Goal: Task Accomplishment & Management: Use online tool/utility

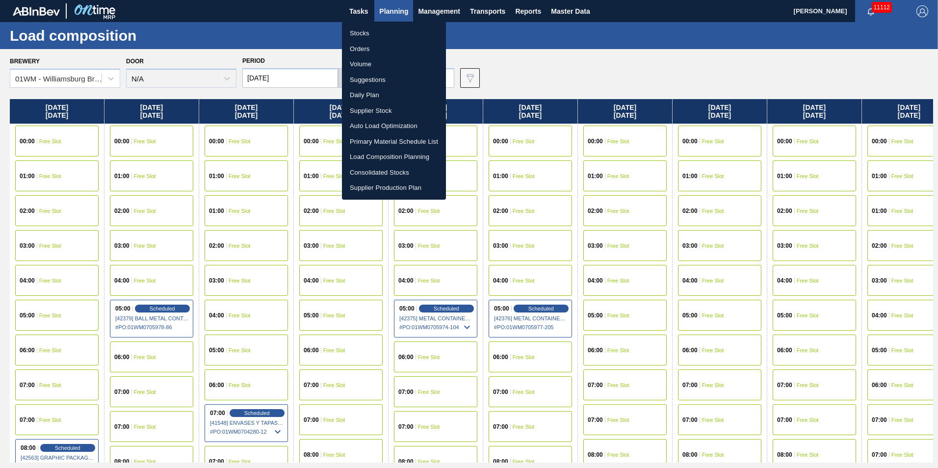
click at [705, 67] on div at bounding box center [469, 234] width 938 height 468
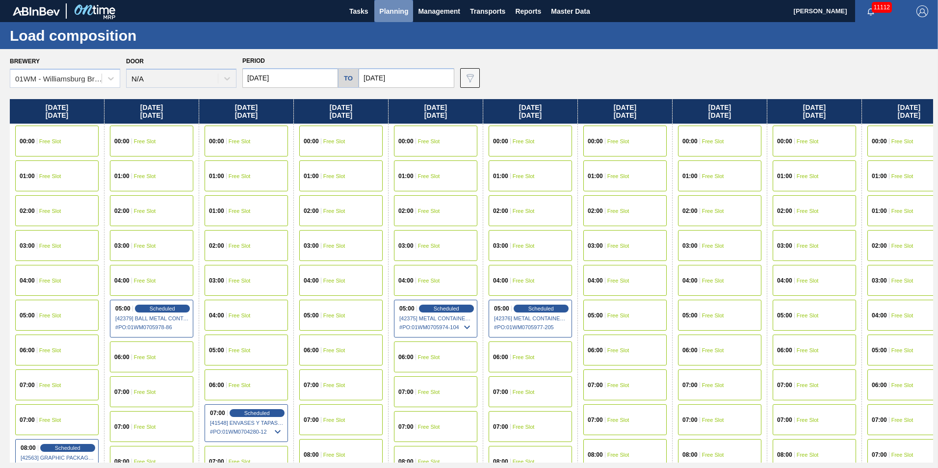
click at [388, 15] on span "Planning" at bounding box center [393, 11] width 29 height 12
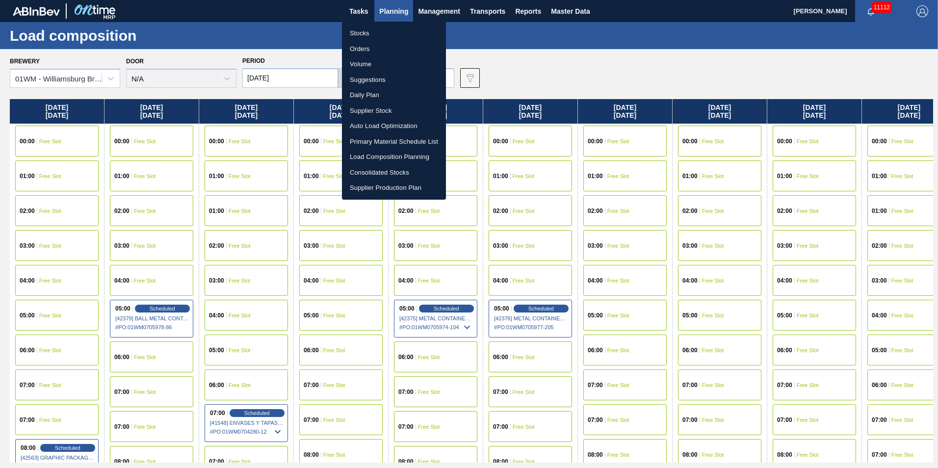
click at [380, 84] on li "Suggestions" at bounding box center [394, 80] width 104 height 16
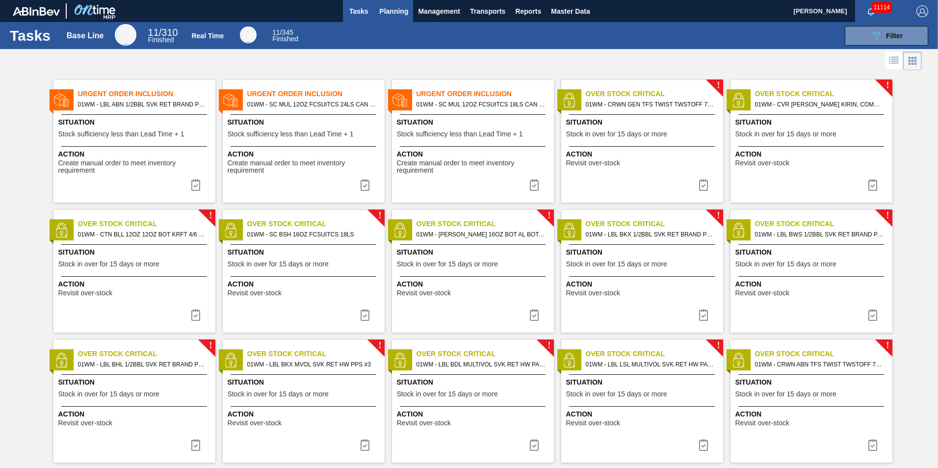
click at [394, 11] on span "Planning" at bounding box center [393, 11] width 29 height 12
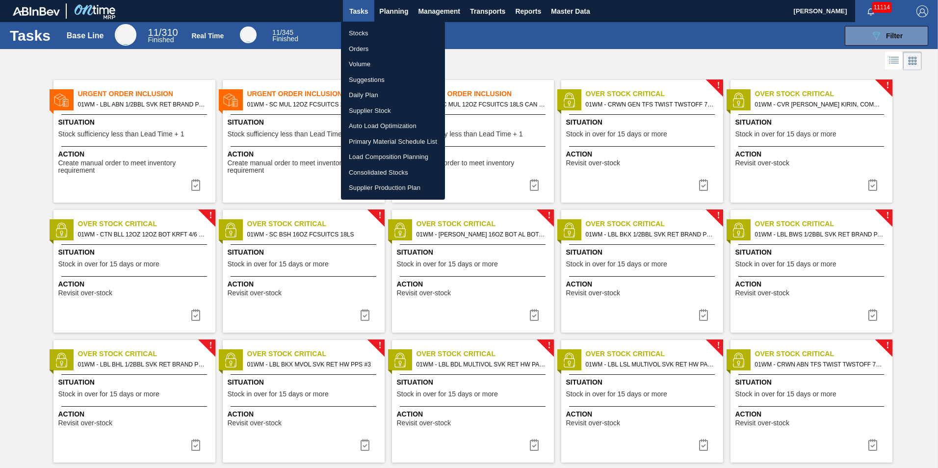
click at [378, 80] on li "Suggestions" at bounding box center [393, 80] width 104 height 16
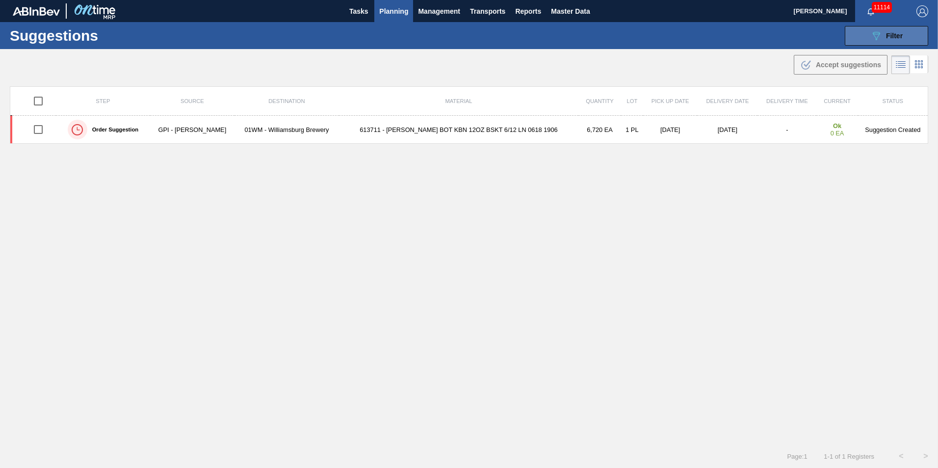
click at [873, 34] on icon "089F7B8B-B2A5-4AFE-B5C0-19BA573D28AC" at bounding box center [877, 36] width 12 height 12
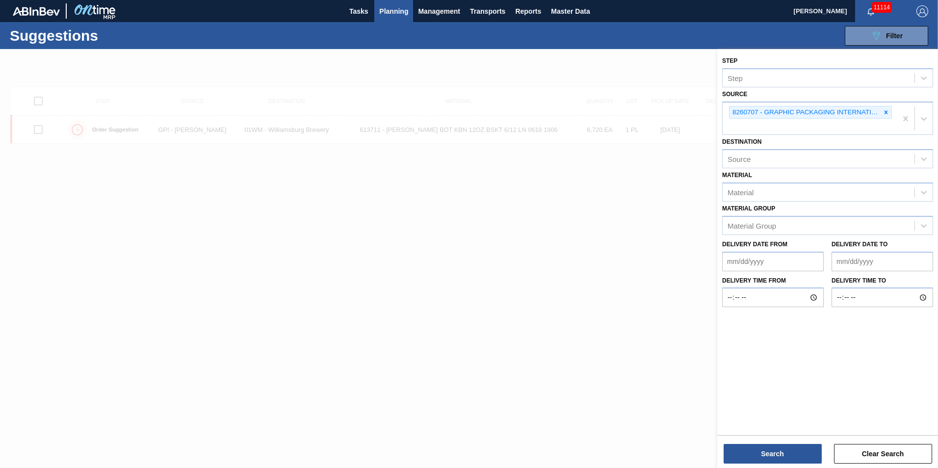
click at [410, 213] on div at bounding box center [469, 283] width 938 height 468
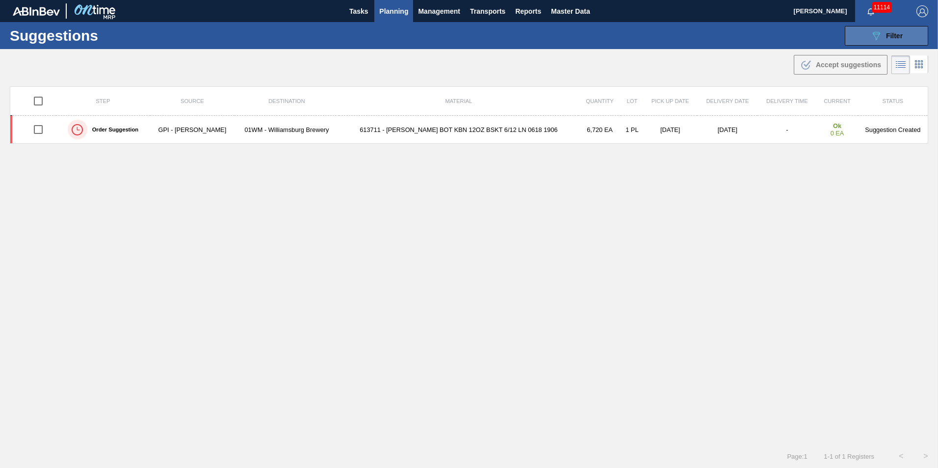
click at [876, 42] on button "089F7B8B-B2A5-4AFE-B5C0-19BA573D28AC Filter" at bounding box center [886, 36] width 83 height 20
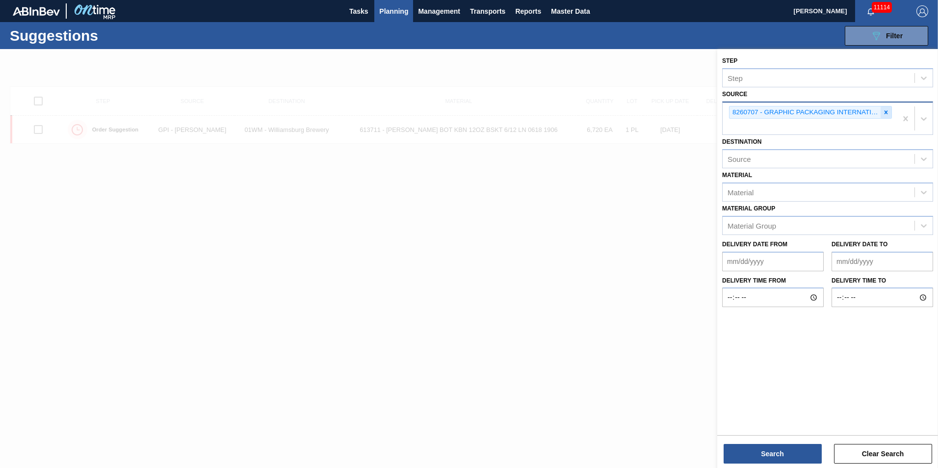
click at [888, 108] on div at bounding box center [886, 113] width 11 height 12
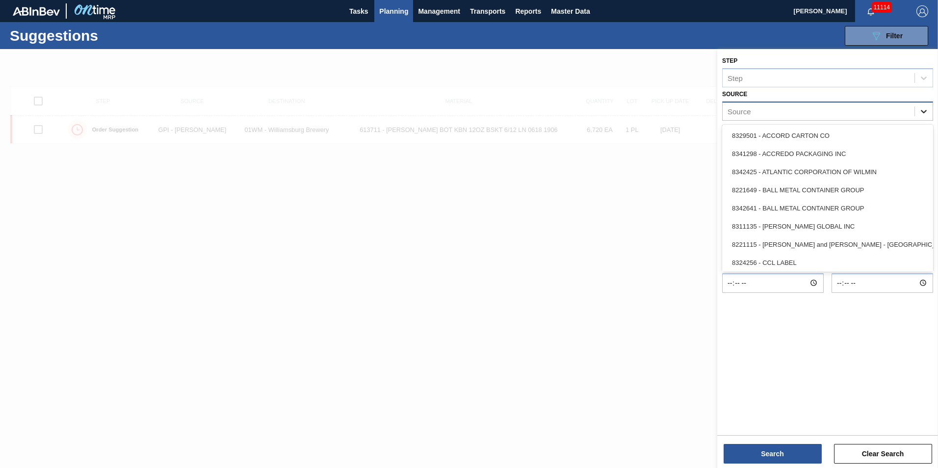
click at [920, 113] on icon at bounding box center [924, 112] width 10 height 10
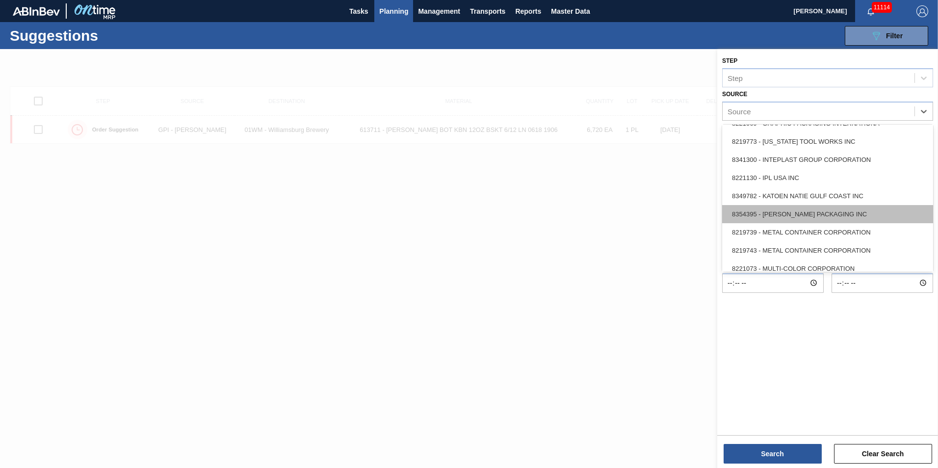
scroll to position [294, 0]
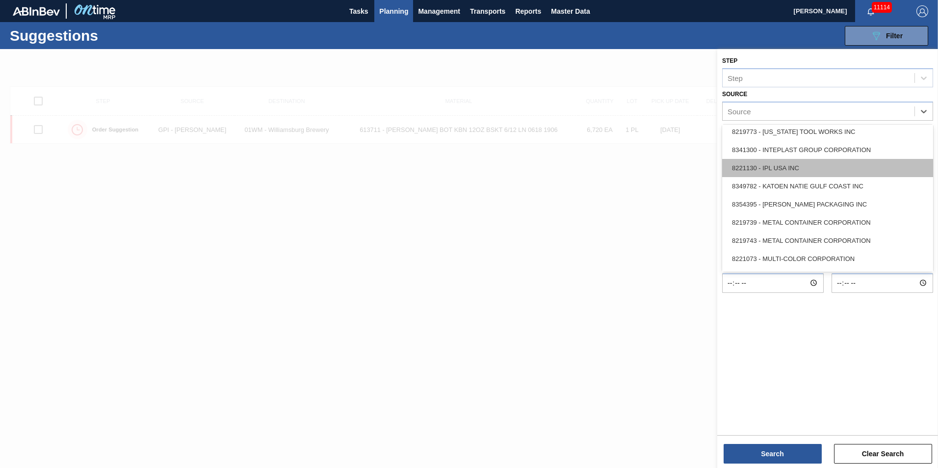
click at [807, 166] on div "8221130 - IPL USA INC" at bounding box center [827, 168] width 211 height 18
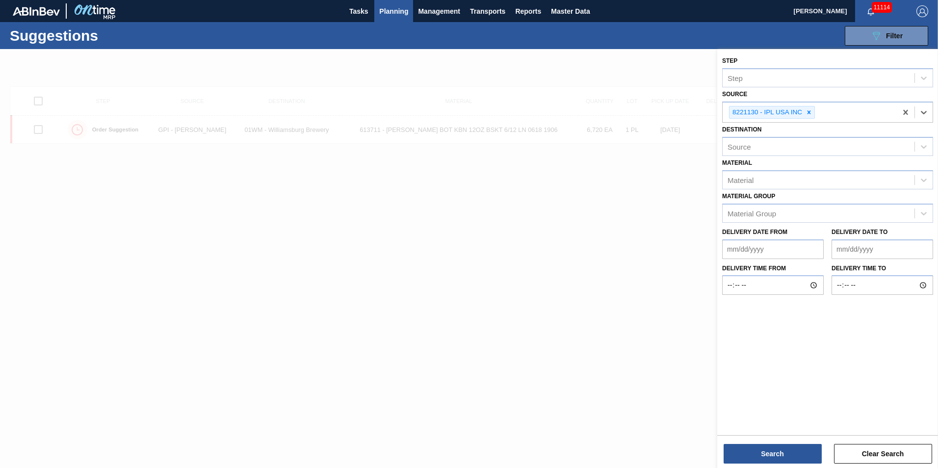
click at [793, 468] on div "Step Step Source option 8221130 - IPL USA INC, selected. Select is focused ,typ…" at bounding box center [828, 259] width 221 height 421
click at [791, 461] on button "Search" at bounding box center [773, 454] width 98 height 20
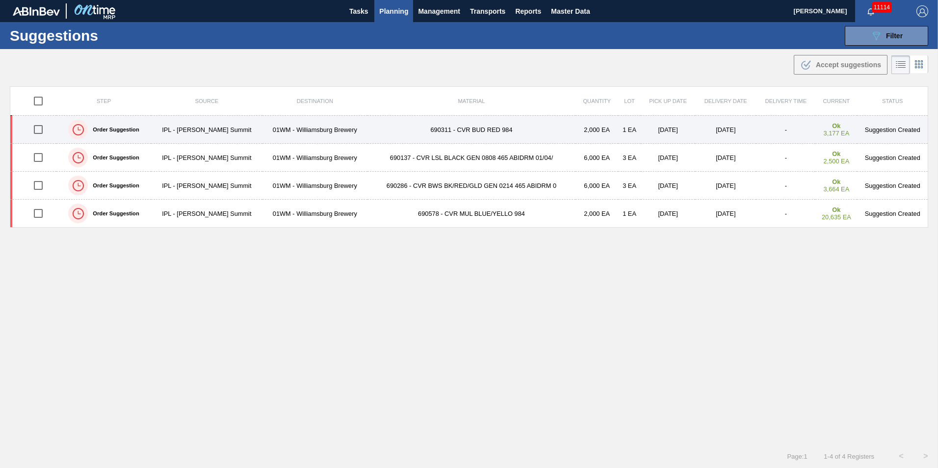
click at [39, 134] on input "checkbox" at bounding box center [38, 129] width 21 height 21
checkbox input "true"
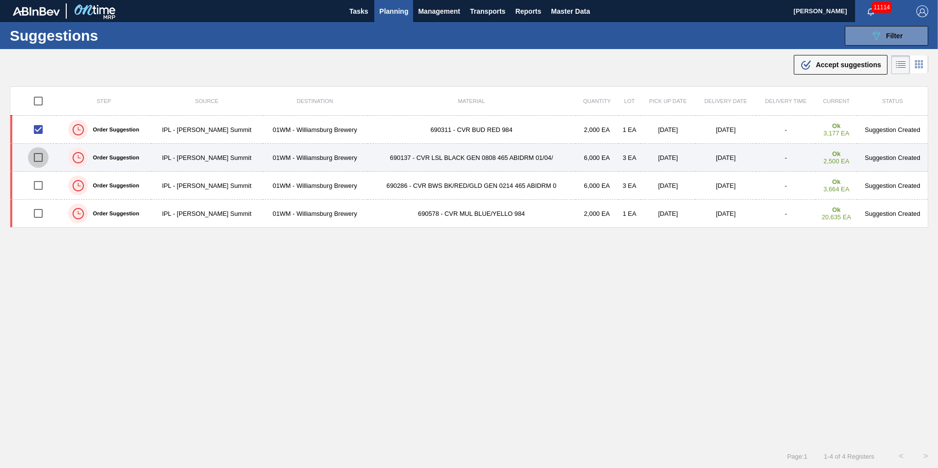
click at [37, 150] on input "checkbox" at bounding box center [38, 157] width 21 height 21
checkbox input "true"
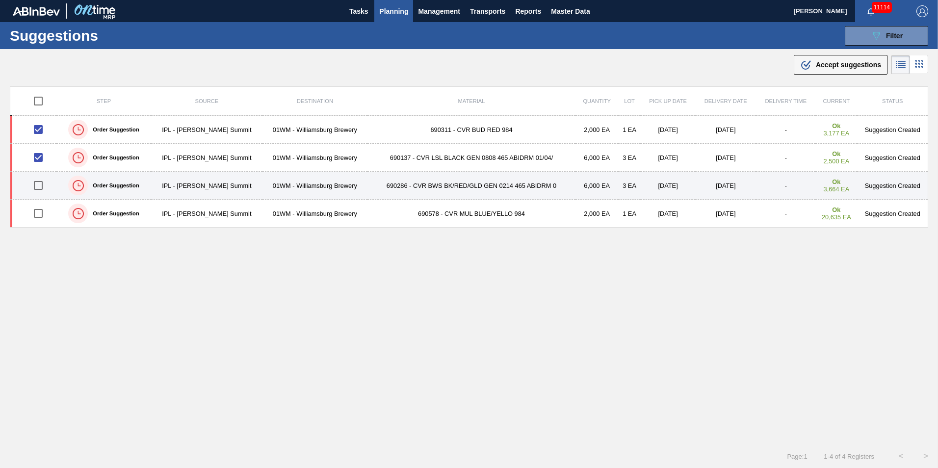
click at [37, 186] on input "checkbox" at bounding box center [38, 185] width 21 height 21
checkbox input "true"
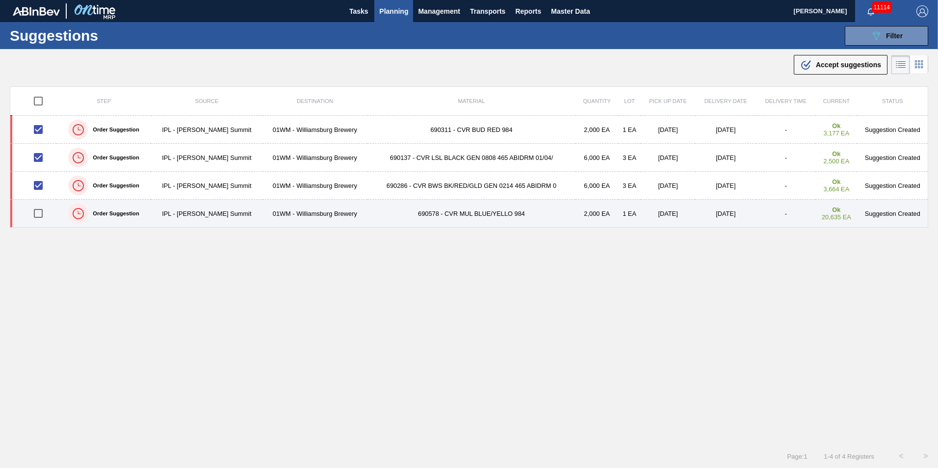
click at [38, 226] on td at bounding box center [33, 214] width 46 height 28
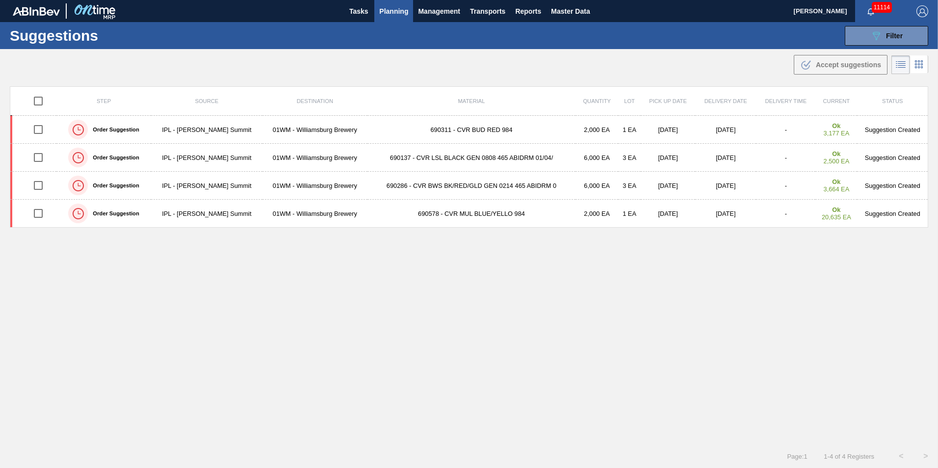
drag, startPoint x: 60, startPoint y: 34, endPoint x: 31, endPoint y: 9, distance: 37.6
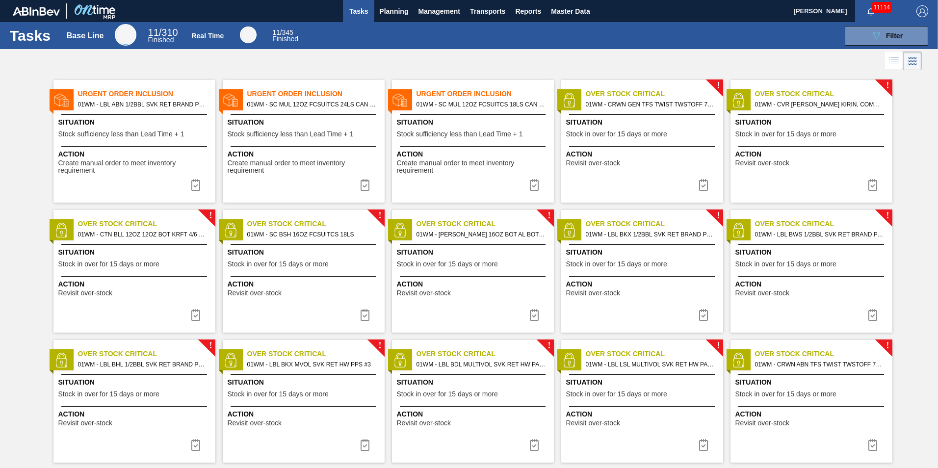
drag, startPoint x: 435, startPoint y: 96, endPoint x: 455, endPoint y: 118, distance: 29.5
drag, startPoint x: 477, startPoint y: 148, endPoint x: 471, endPoint y: 149, distance: 5.9
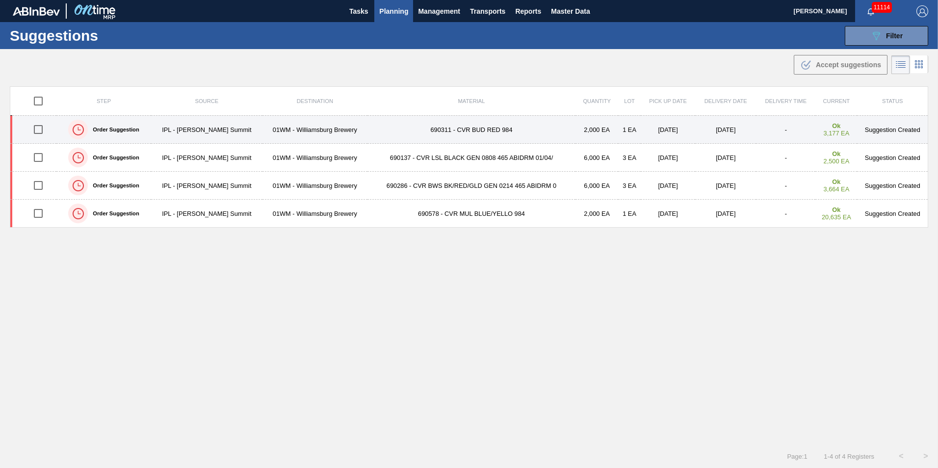
click at [37, 129] on input "checkbox" at bounding box center [38, 129] width 21 height 21
checkbox input "true"
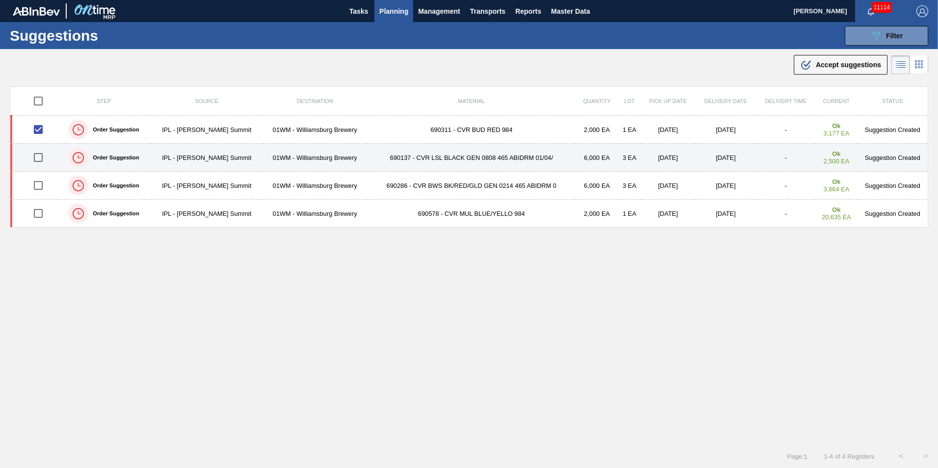
drag, startPoint x: 42, startPoint y: 150, endPoint x: 39, endPoint y: 163, distance: 13.1
click at [42, 151] on input "checkbox" at bounding box center [38, 157] width 21 height 21
checkbox input "true"
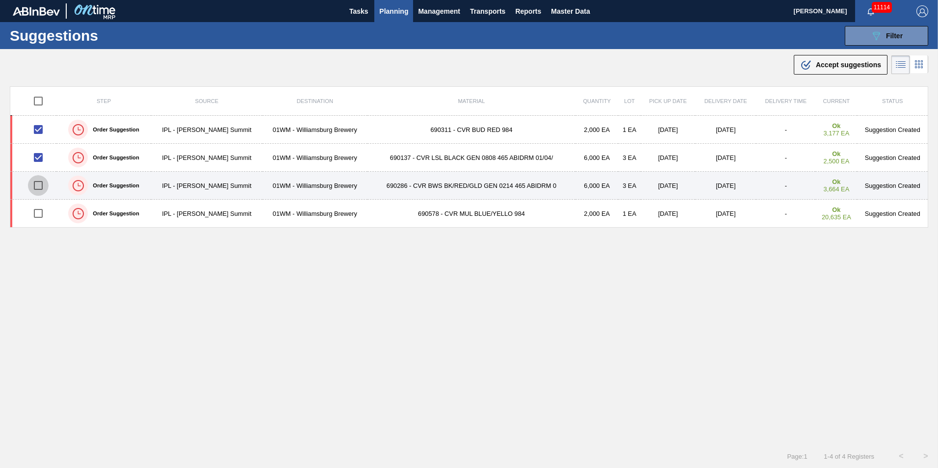
click at [37, 187] on input "checkbox" at bounding box center [38, 185] width 21 height 21
checkbox input "true"
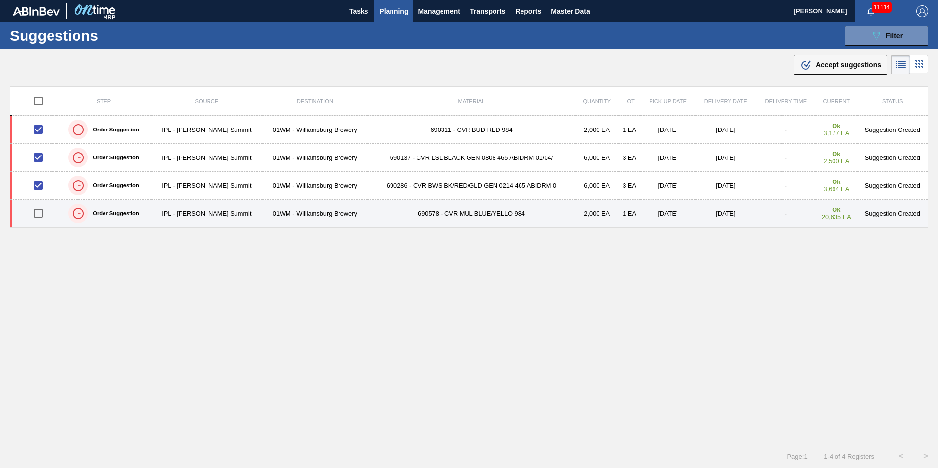
click at [40, 210] on input "checkbox" at bounding box center [38, 213] width 21 height 21
checkbox input "true"
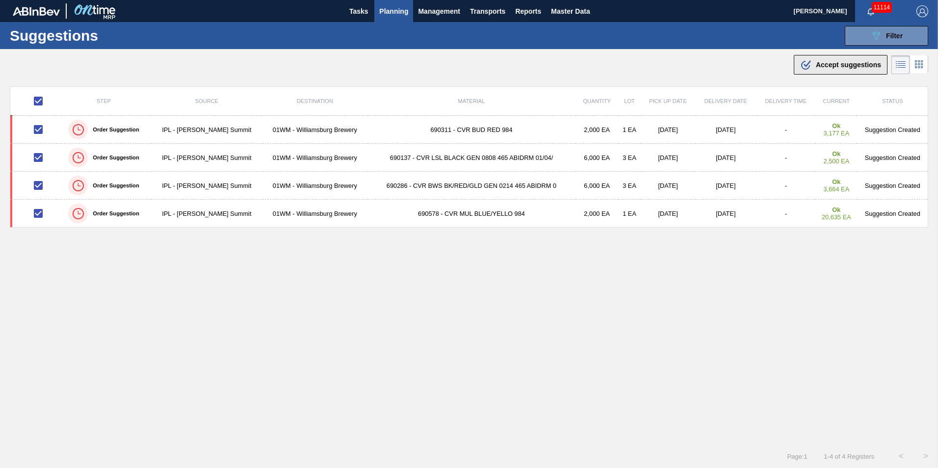
click at [826, 68] on span "Accept suggestions" at bounding box center [848, 65] width 65 height 8
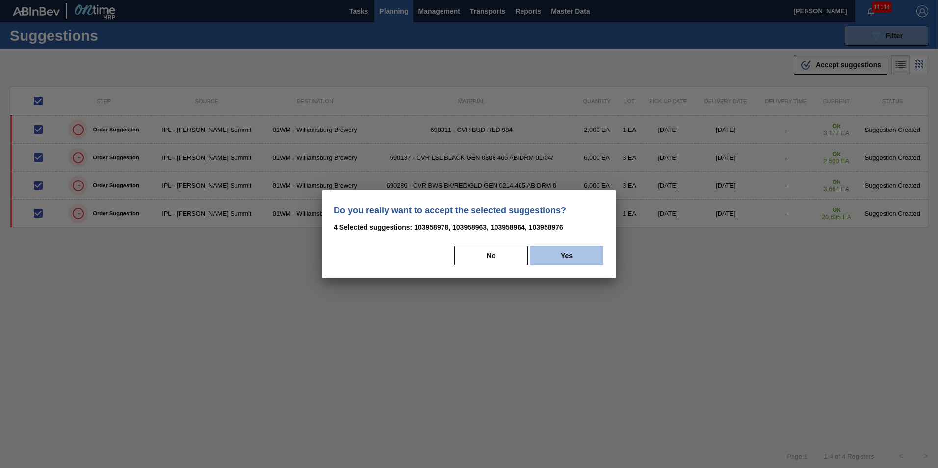
click at [563, 253] on button "Yes" at bounding box center [567, 256] width 74 height 20
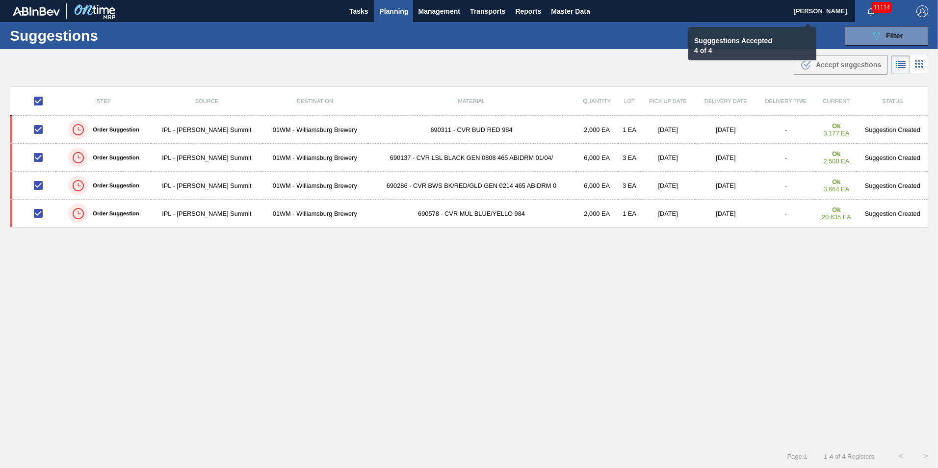
checkbox input "false"
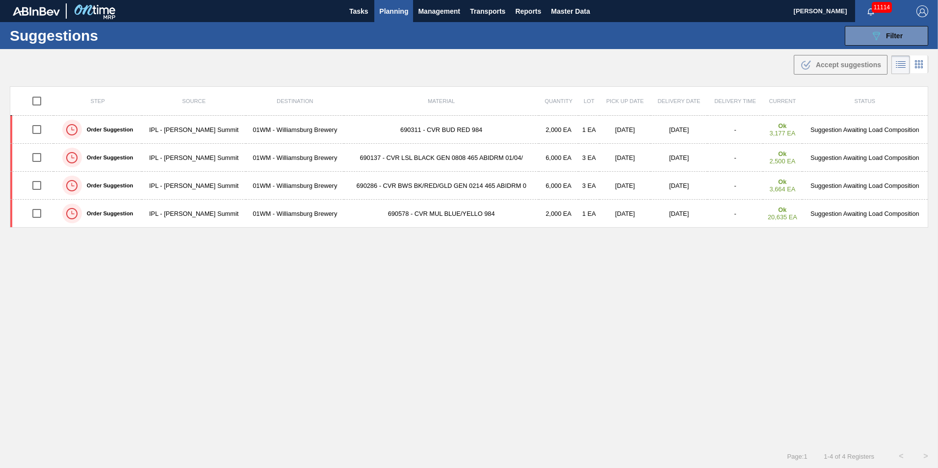
click at [393, 11] on span "Planning" at bounding box center [393, 11] width 29 height 12
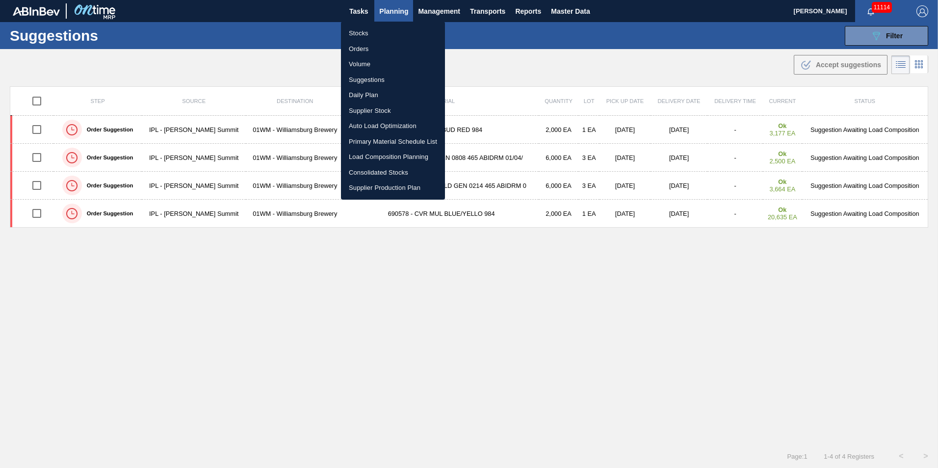
click at [386, 157] on li "Load Composition Planning" at bounding box center [393, 157] width 104 height 16
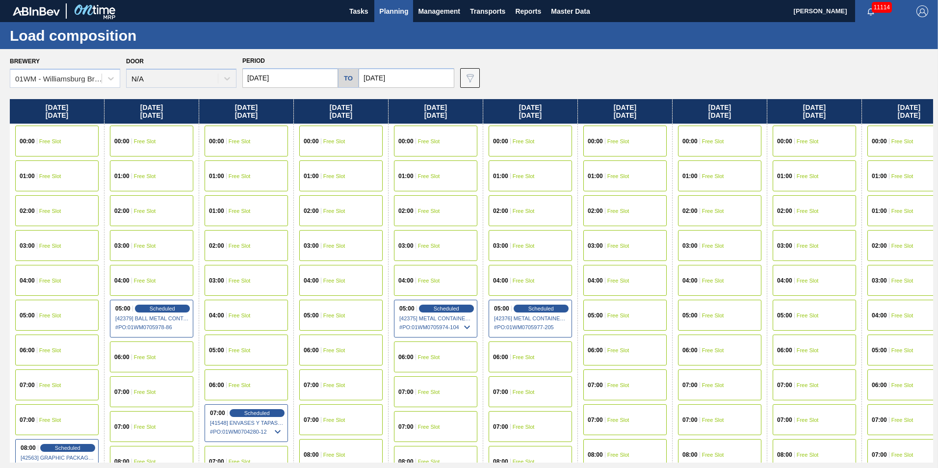
click at [407, 79] on input "[DATE]" at bounding box center [407, 78] width 96 height 20
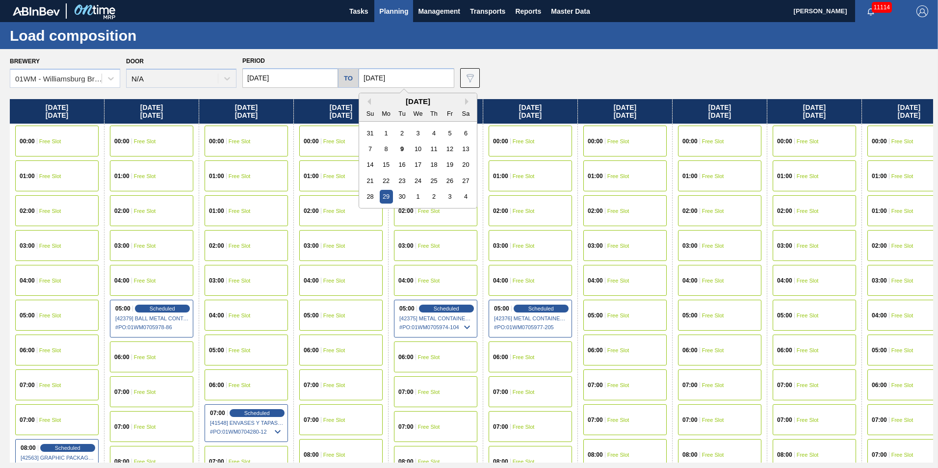
click at [462, 101] on div "September 2025" at bounding box center [418, 101] width 118 height 8
click at [465, 102] on button "Next Month" at bounding box center [468, 101] width 7 height 7
click at [386, 148] on div "6" at bounding box center [386, 148] width 13 height 13
type input "10/06/2025"
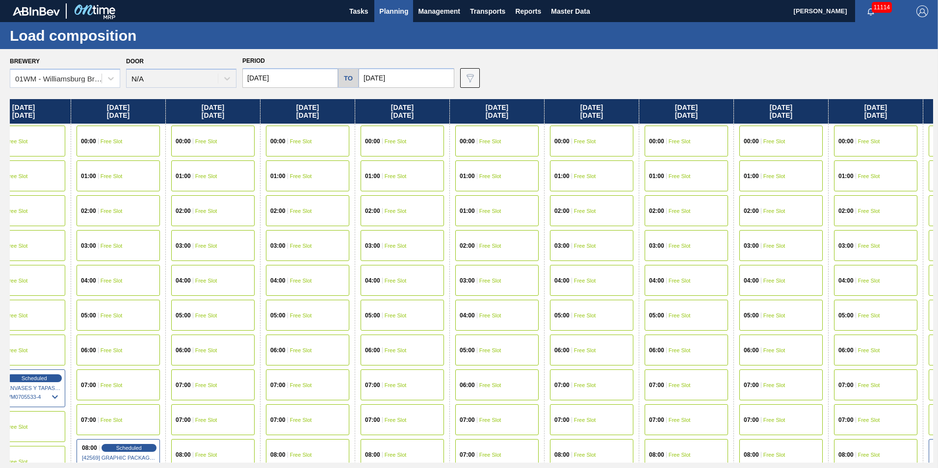
scroll to position [0, 1160]
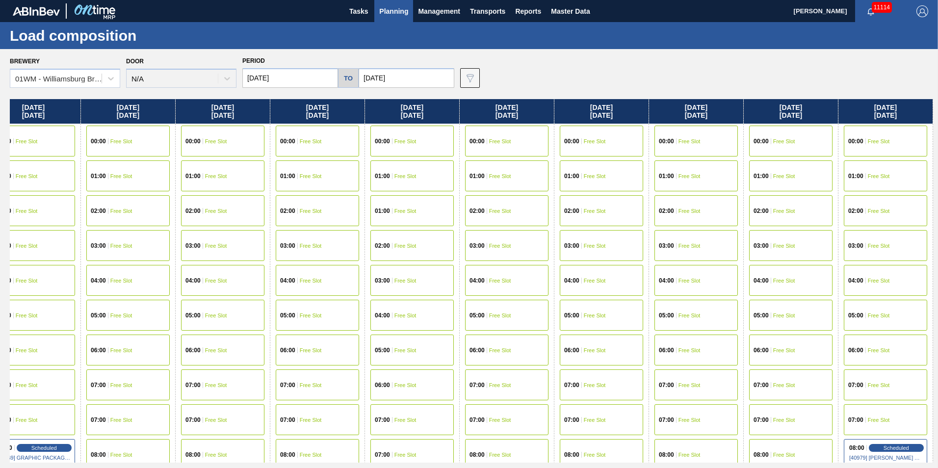
drag, startPoint x: 817, startPoint y: 106, endPoint x: -459, endPoint y: 133, distance: 1276.4
click at [0, 0] on html "Tasks Planning Management Transports Reports Master Data Vincent Geritano 11114…" at bounding box center [469, 0] width 938 height 0
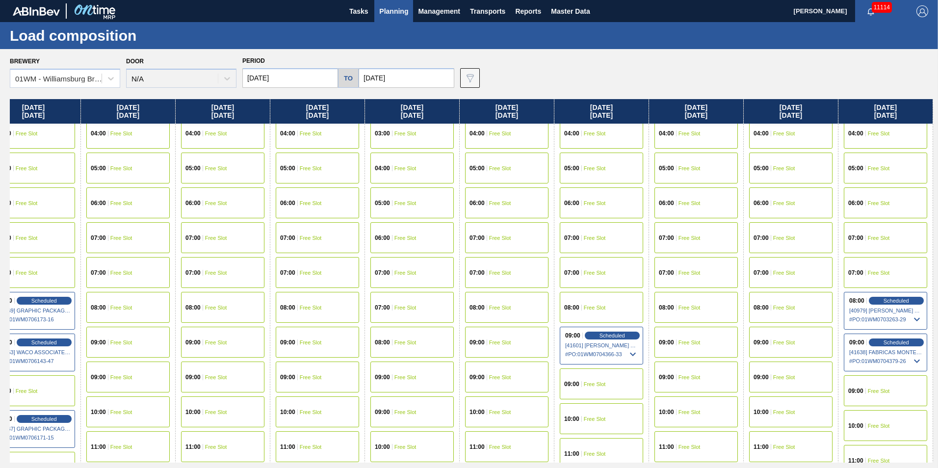
scroll to position [245, 1160]
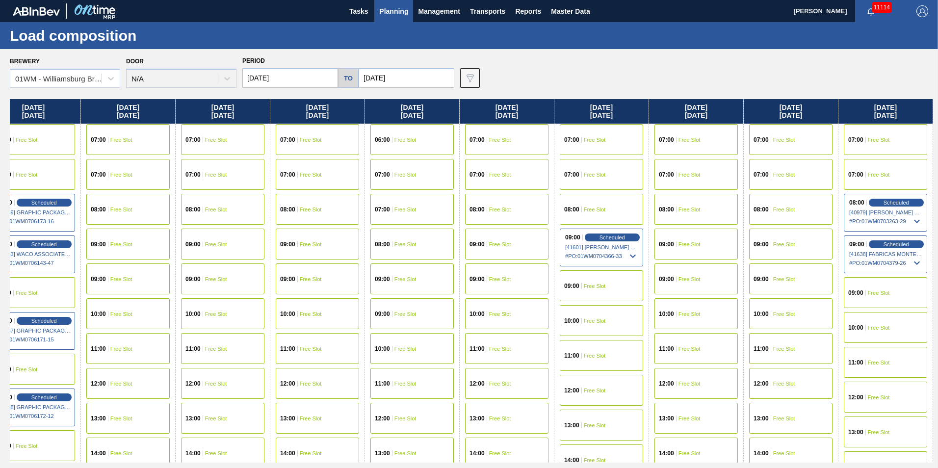
click at [867, 297] on div "09:00 Free Slot" at bounding box center [885, 292] width 83 height 31
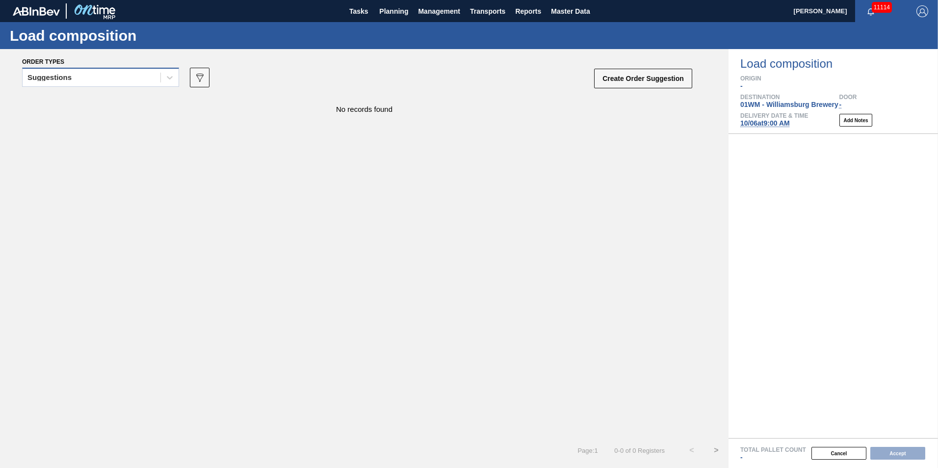
click at [55, 75] on div "Suggestions" at bounding box center [49, 77] width 44 height 7
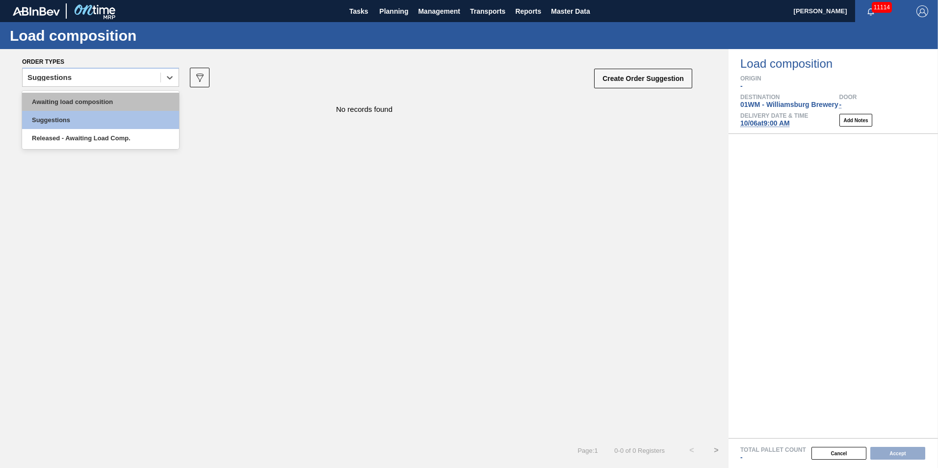
click at [57, 93] on div "Awaiting load composition" at bounding box center [100, 102] width 157 height 18
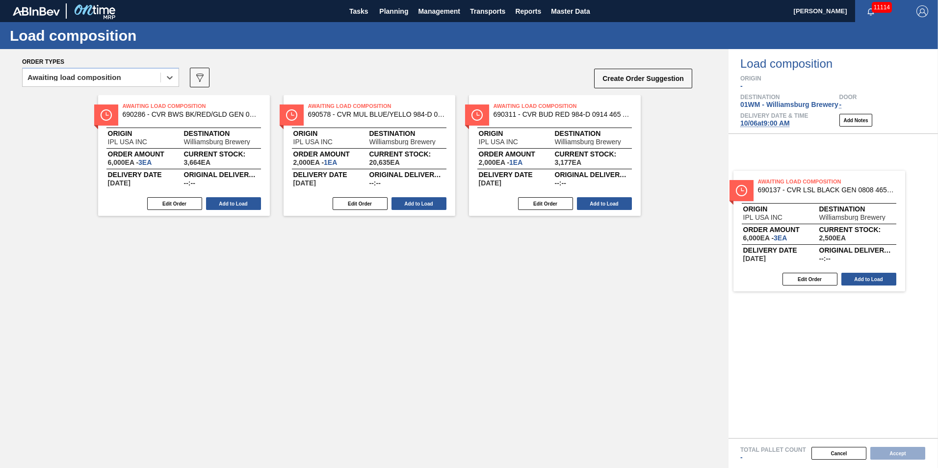
drag, startPoint x: 805, startPoint y: 228, endPoint x: 847, endPoint y: 257, distance: 51.2
click at [847, 257] on div "Order types option Awaiting load composition, selected. Select is focused ,type…" at bounding box center [469, 258] width 938 height 419
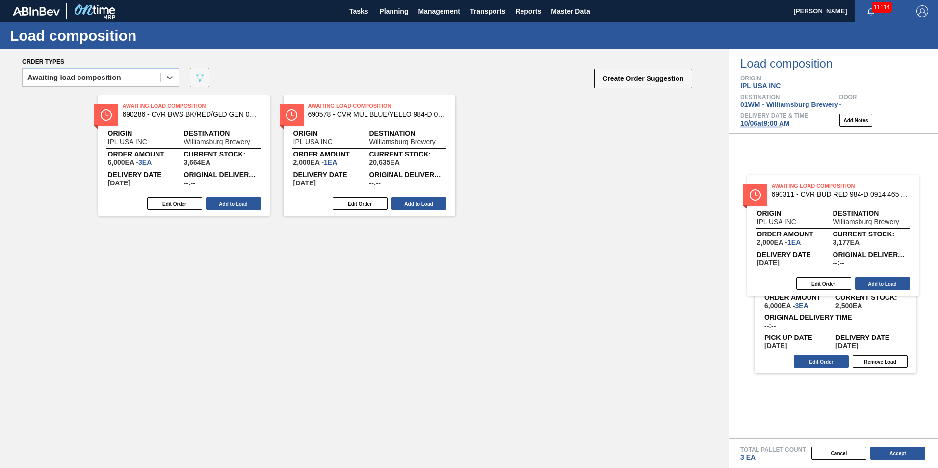
drag, startPoint x: 657, startPoint y: 177, endPoint x: 819, endPoint y: 237, distance: 172.2
click at [818, 237] on div "Order types option Awaiting load composition, selected. Select is focused ,type…" at bounding box center [469, 258] width 938 height 419
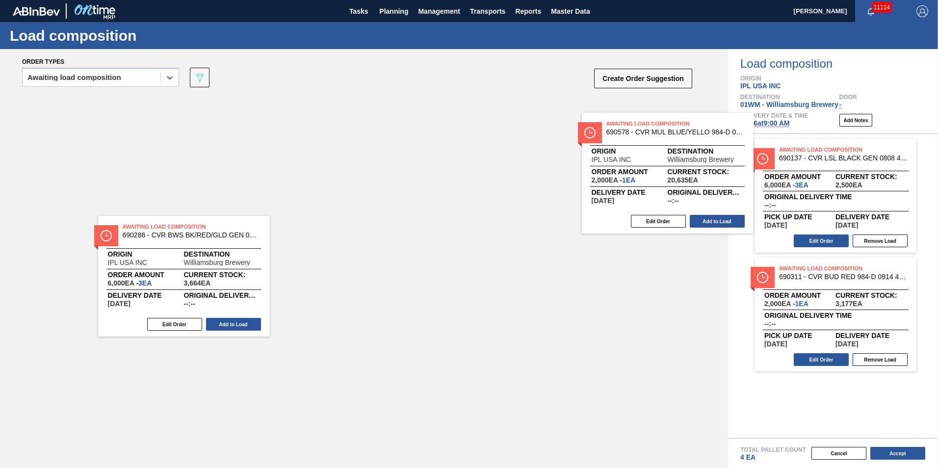
drag, startPoint x: 369, startPoint y: 140, endPoint x: 845, endPoint y: 195, distance: 478.7
click at [845, 195] on div "Order types option Awaiting load composition, selected. Select is focused ,type…" at bounding box center [469, 258] width 938 height 419
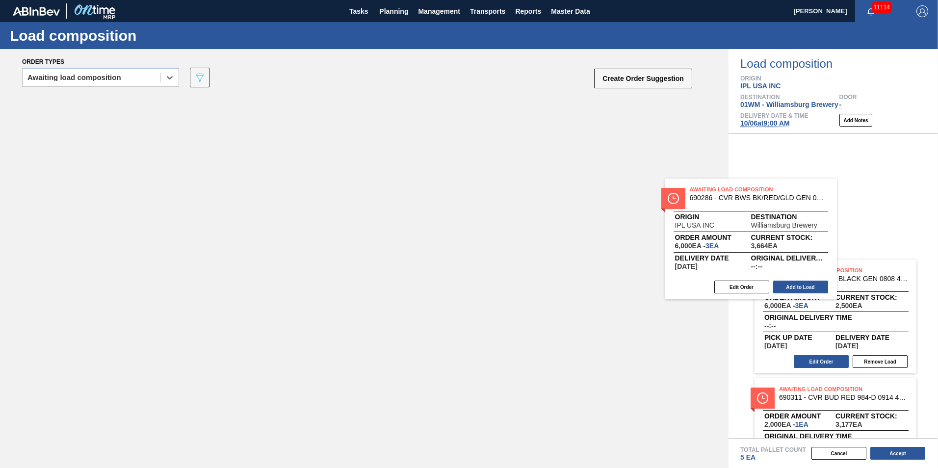
drag, startPoint x: 604, startPoint y: 205, endPoint x: 811, endPoint y: 241, distance: 210.2
click at [811, 241] on div "Order types option Awaiting load composition, selected. Select is focused ,type…" at bounding box center [469, 258] width 938 height 419
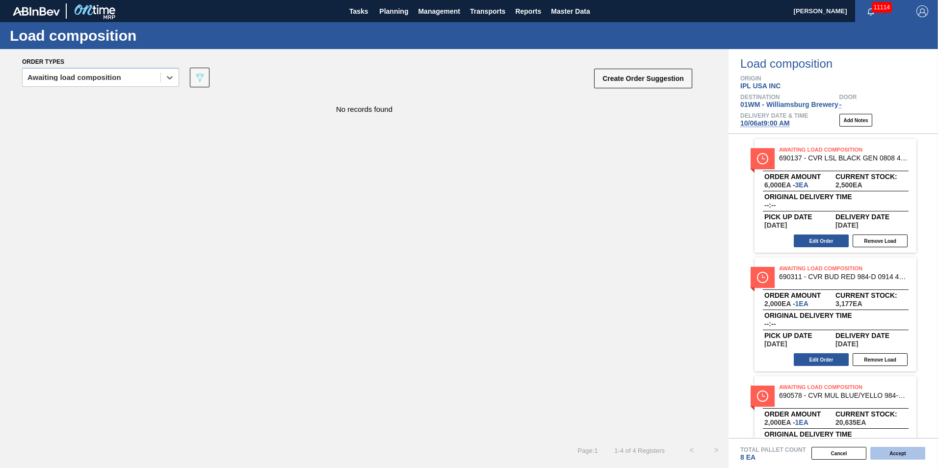
click at [903, 455] on button "Accept" at bounding box center [898, 453] width 55 height 13
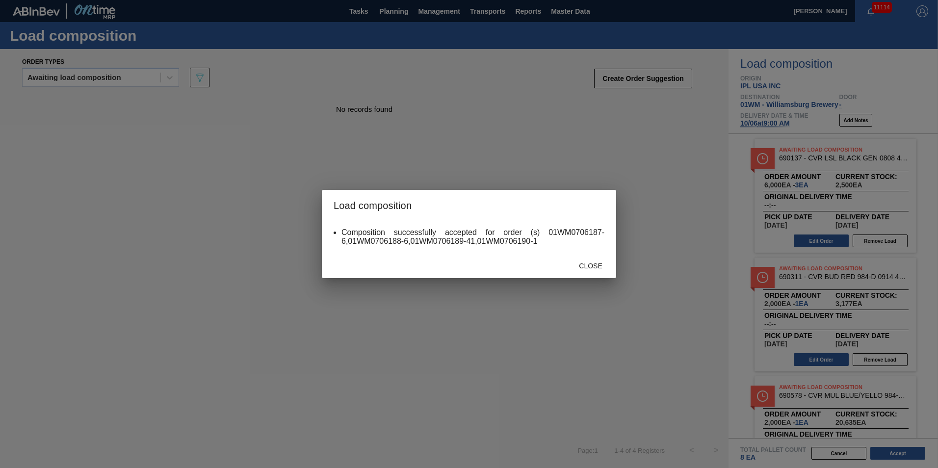
click at [579, 268] on span "Close" at bounding box center [590, 266] width 39 height 8
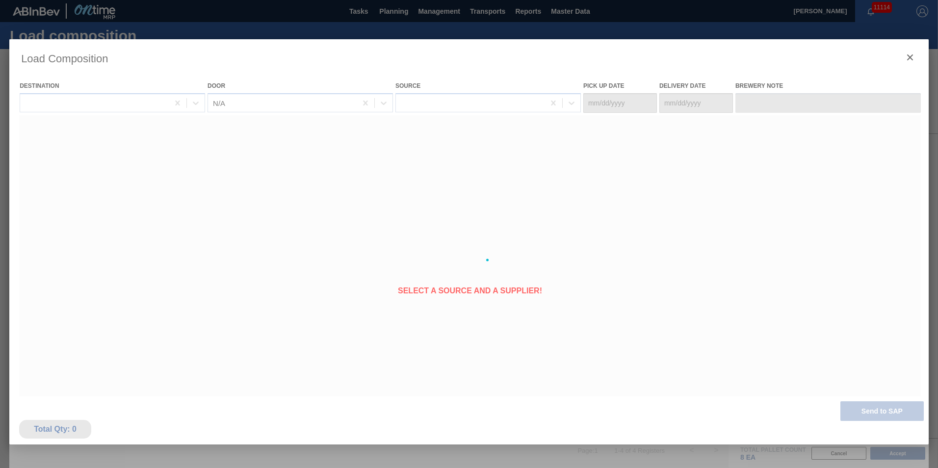
type Date "[DATE]"
type Date "10/06/2025"
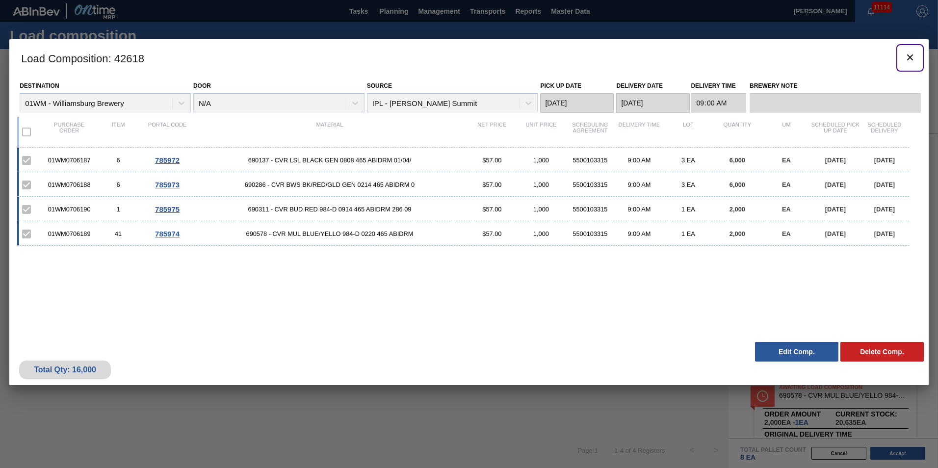
click at [909, 60] on icon "botão de ícone" at bounding box center [911, 58] width 12 height 12
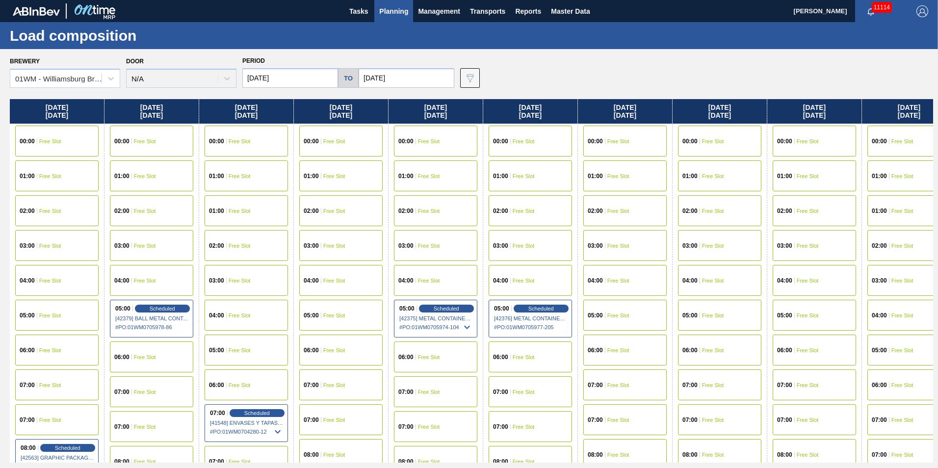
click at [390, 14] on span "Planning" at bounding box center [393, 11] width 29 height 12
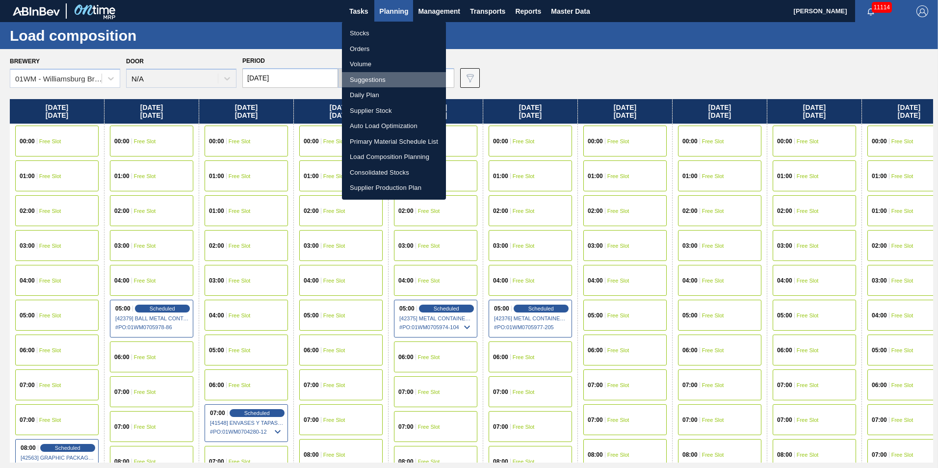
click at [378, 78] on li "Suggestions" at bounding box center [394, 80] width 104 height 16
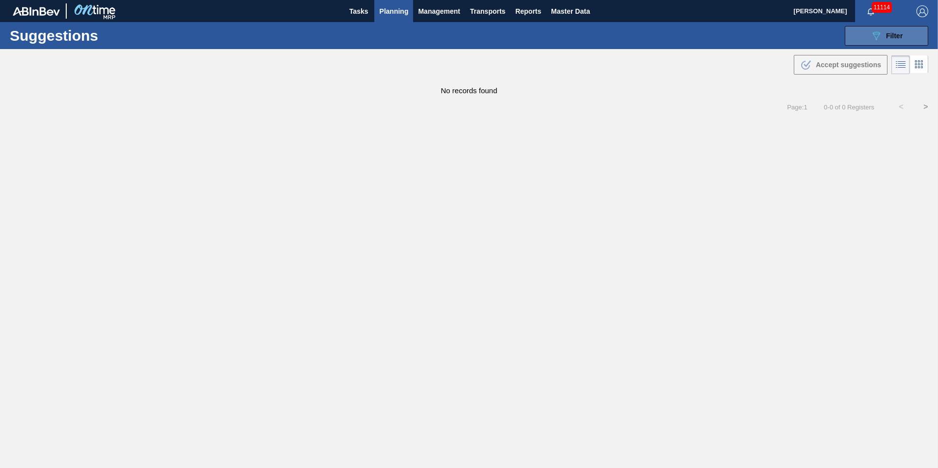
click at [882, 37] on icon "089F7B8B-B2A5-4AFE-B5C0-19BA573D28AC" at bounding box center [877, 36] width 12 height 12
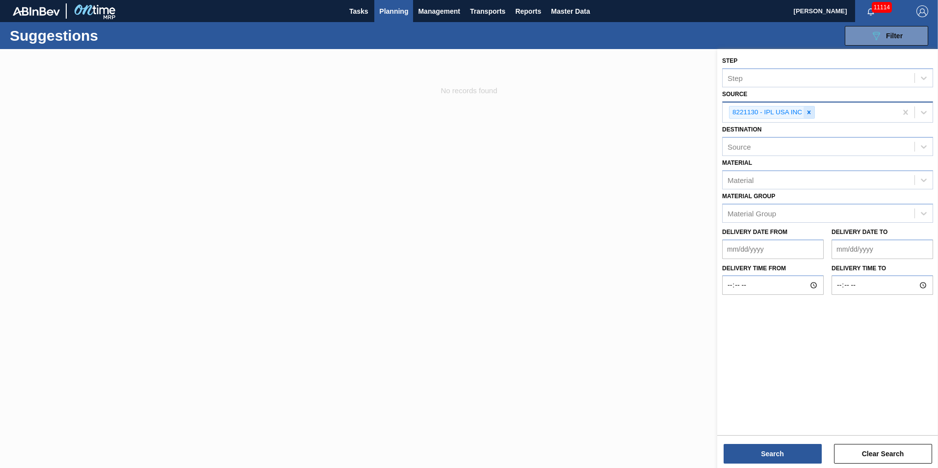
click at [812, 113] on icon at bounding box center [809, 112] width 7 height 7
click at [930, 109] on div at bounding box center [924, 112] width 18 height 18
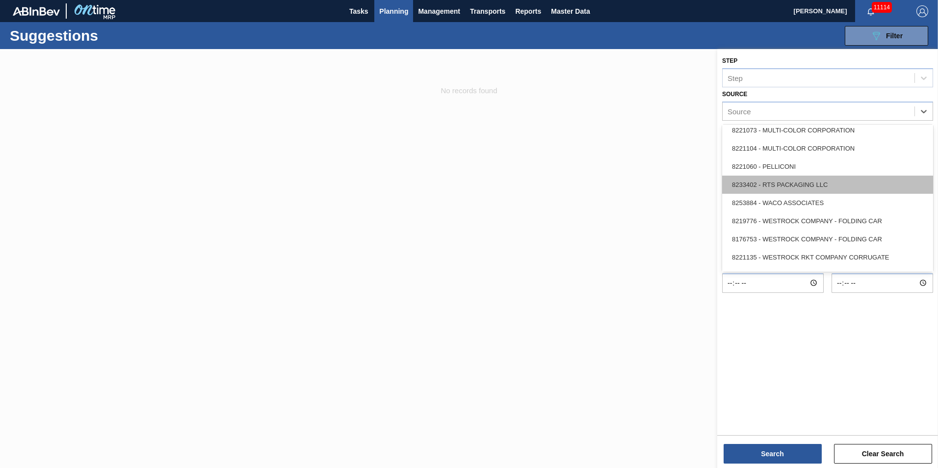
scroll to position [438, 0]
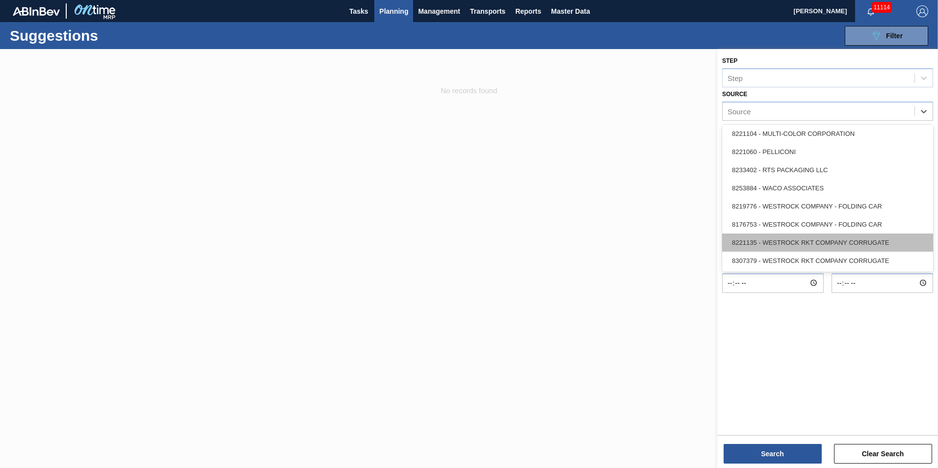
click at [870, 246] on div "8221135 - WESTROCK RKT COMPANY CORRUGATE" at bounding box center [827, 243] width 211 height 18
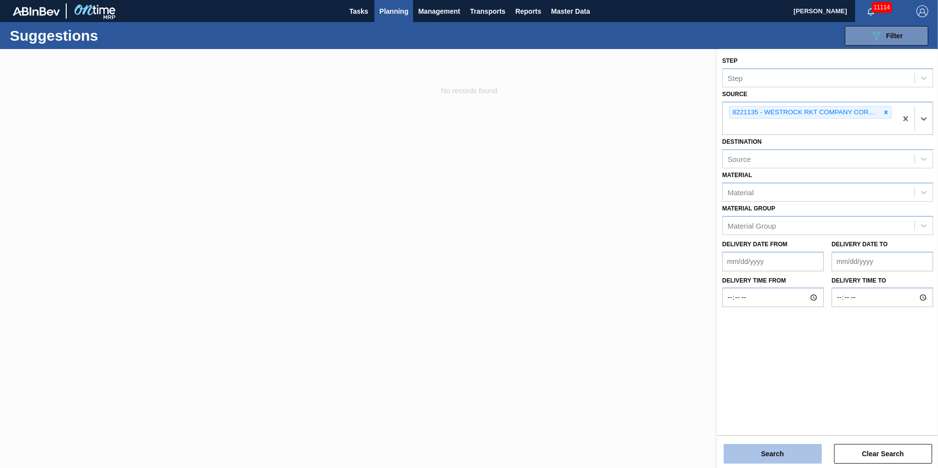
click at [773, 451] on button "Search" at bounding box center [773, 454] width 98 height 20
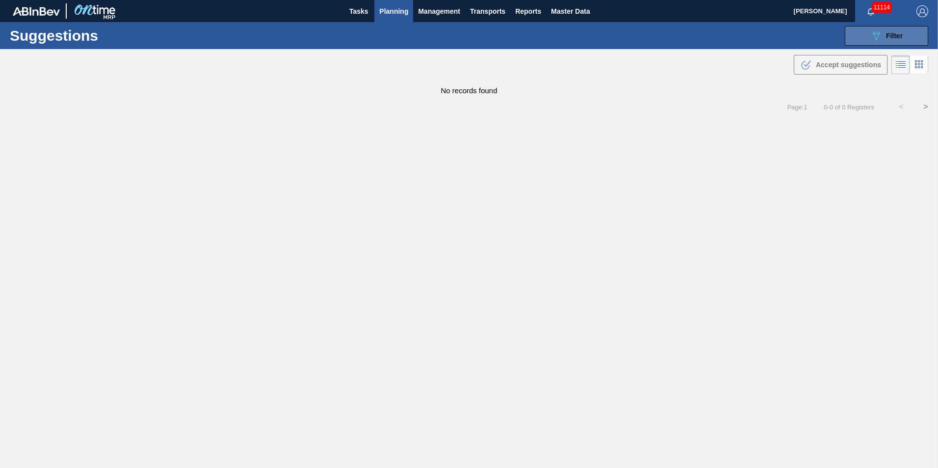
click at [886, 37] on span "Filter" at bounding box center [894, 36] width 17 height 8
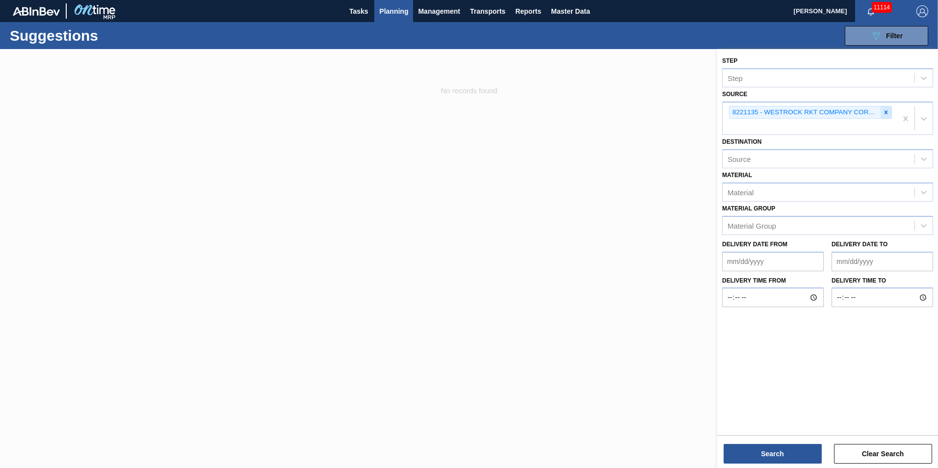
click at [889, 111] on icon at bounding box center [886, 112] width 7 height 7
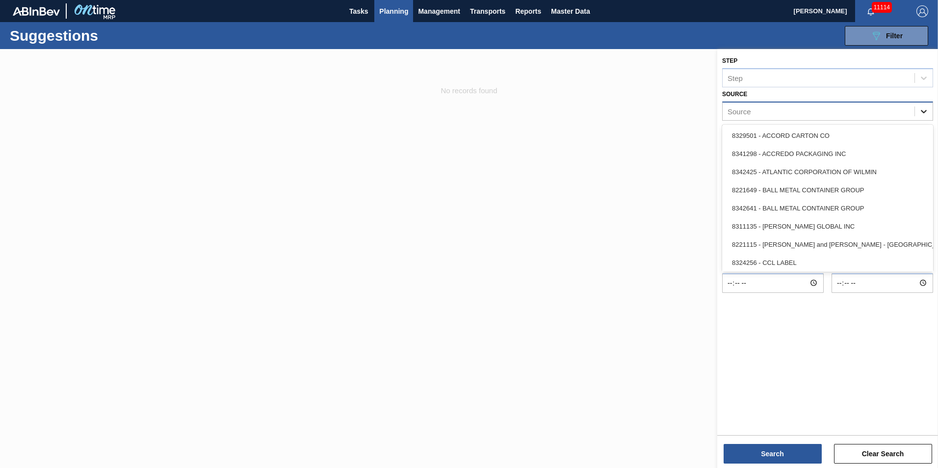
click at [925, 107] on icon at bounding box center [924, 112] width 10 height 10
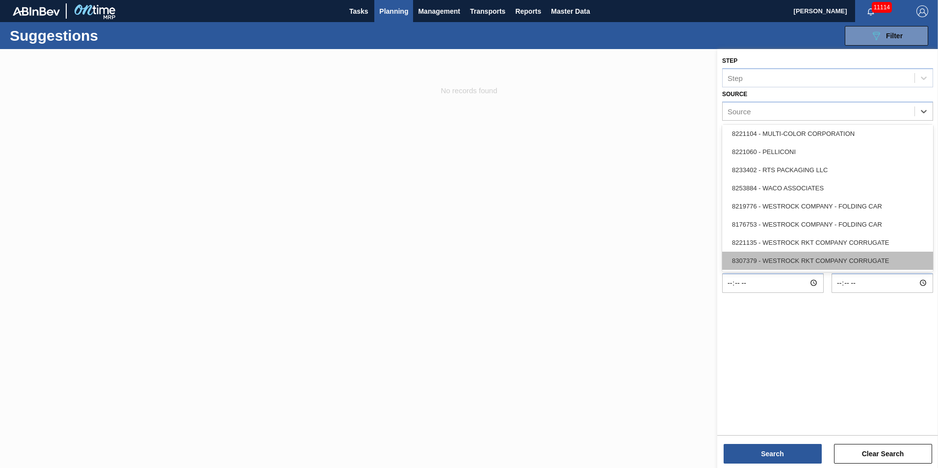
click at [836, 261] on div "8307379 - WESTROCK RKT COMPANY CORRUGATE" at bounding box center [827, 261] width 211 height 18
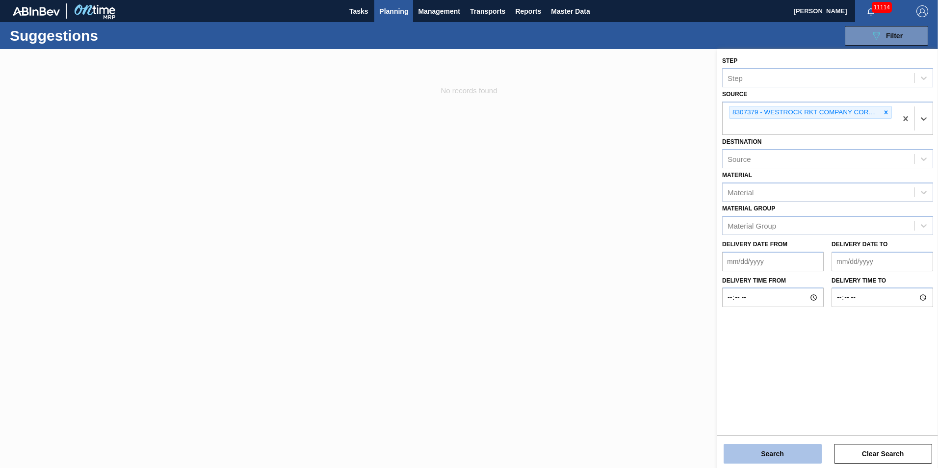
click at [785, 448] on button "Search" at bounding box center [773, 454] width 98 height 20
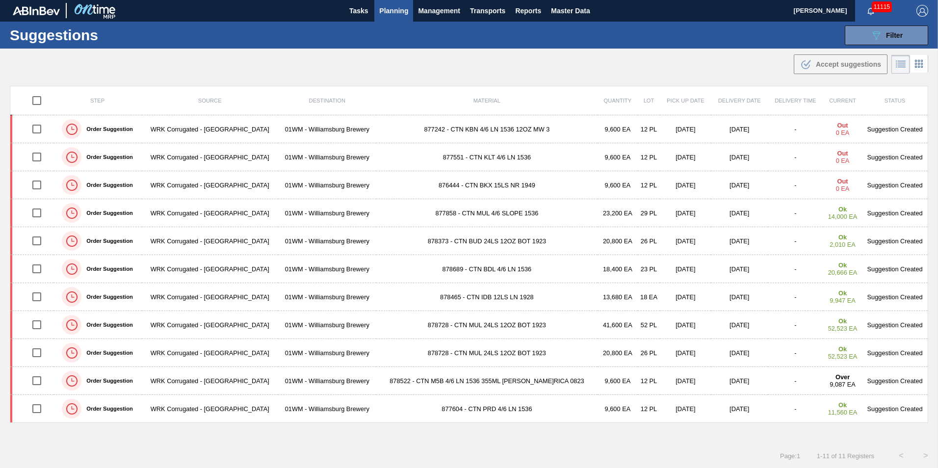
scroll to position [0, 0]
